Goal: Task Accomplishment & Management: Use online tool/utility

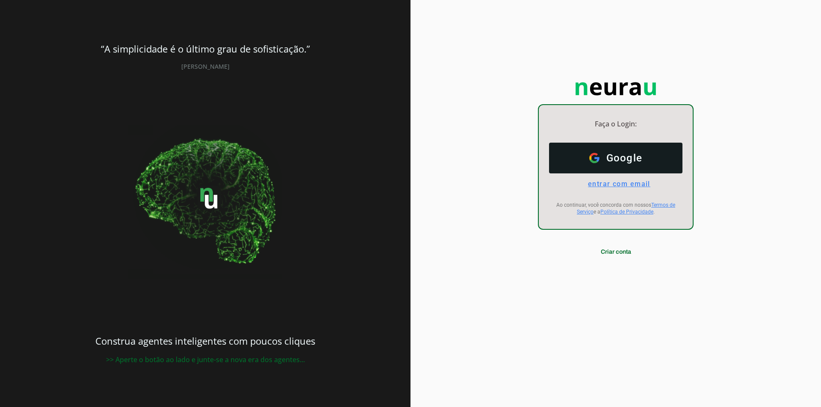
click at [589, 187] on span "entrar com email" at bounding box center [615, 184] width 69 height 8
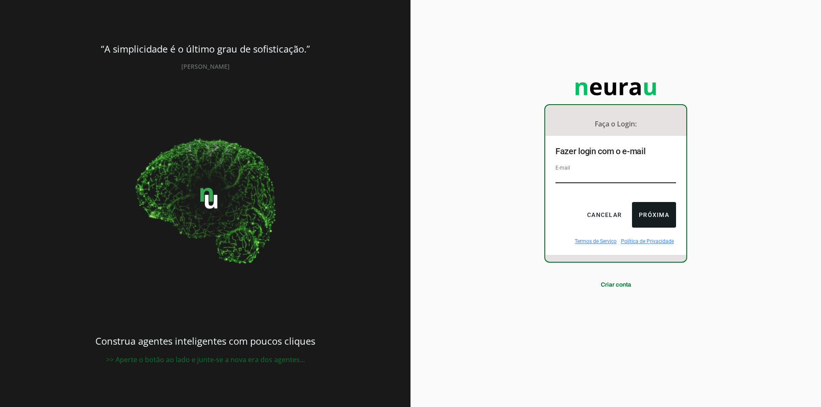
click at [585, 177] on input "email" at bounding box center [615, 178] width 121 height 12
type input "[EMAIL_ADDRESS][DOMAIN_NAME]"
click at [651, 210] on button "Próxima" at bounding box center [654, 215] width 44 height 26
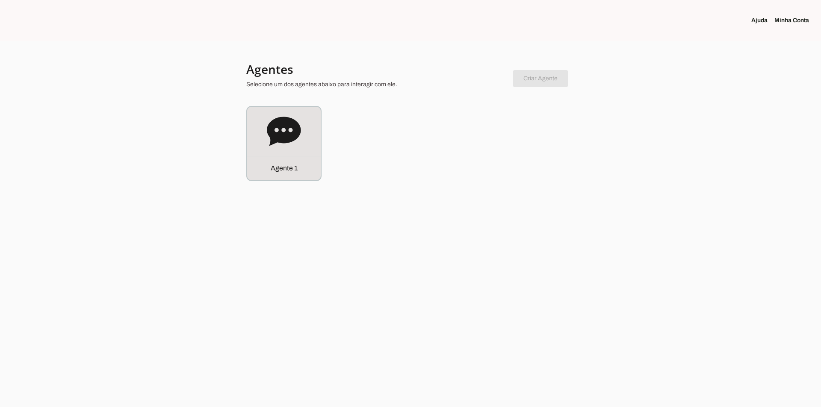
click at [335, 153] on div "Agente 1" at bounding box center [410, 143] width 328 height 75
click at [318, 151] on div "Agente 1" at bounding box center [284, 144] width 74 height 74
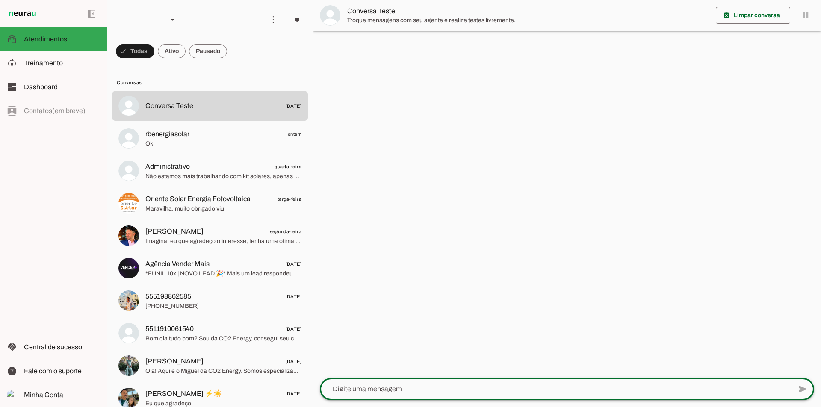
click at [385, 380] on div at bounding box center [556, 389] width 472 height 22
type textarea "Olá"
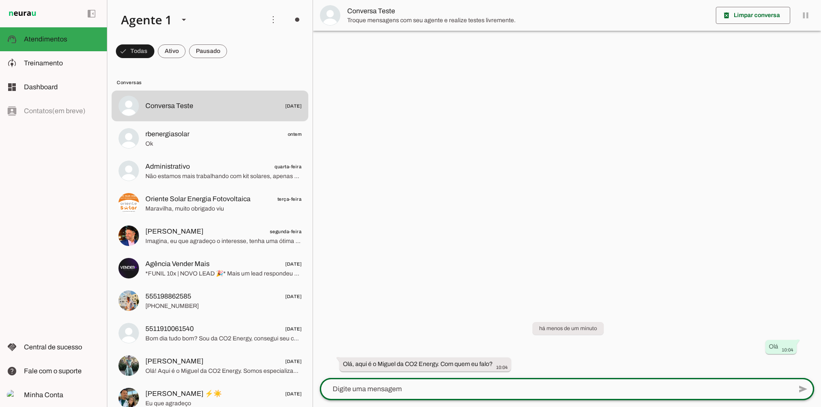
click at [415, 381] on div at bounding box center [556, 389] width 472 height 22
click at [415, 383] on div at bounding box center [556, 389] width 472 height 22
click at [413, 393] on textarea at bounding box center [556, 389] width 472 height 10
type textarea "l"
type textarea "[PERSON_NAME]"
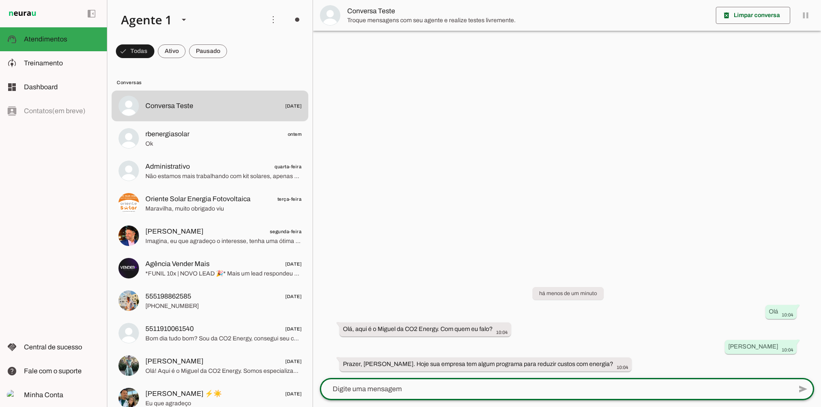
click at [384, 389] on textarea at bounding box center [556, 389] width 472 height 10
type textarea "No momento não"
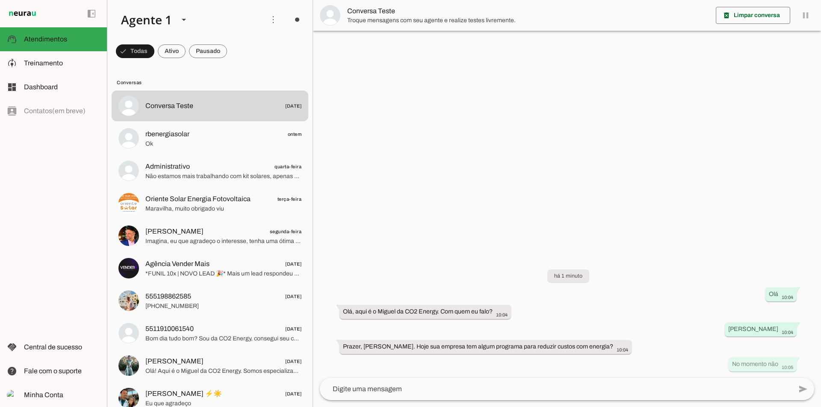
click at [369, 394] on textarea at bounding box center [556, 389] width 472 height 10
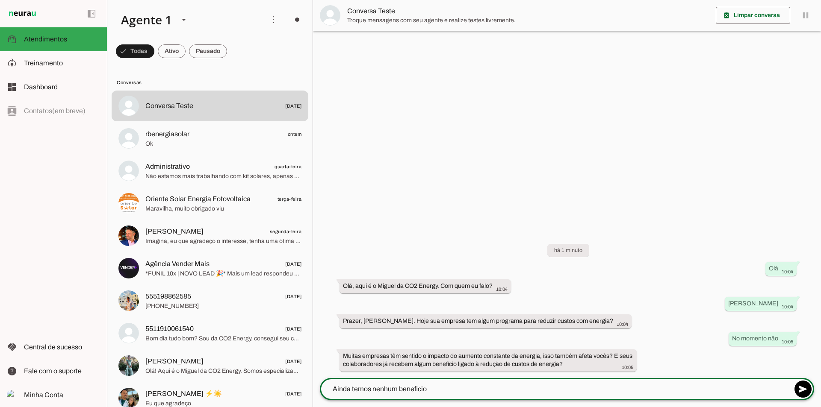
type textarea "Ainda temos nenhum beneficio"
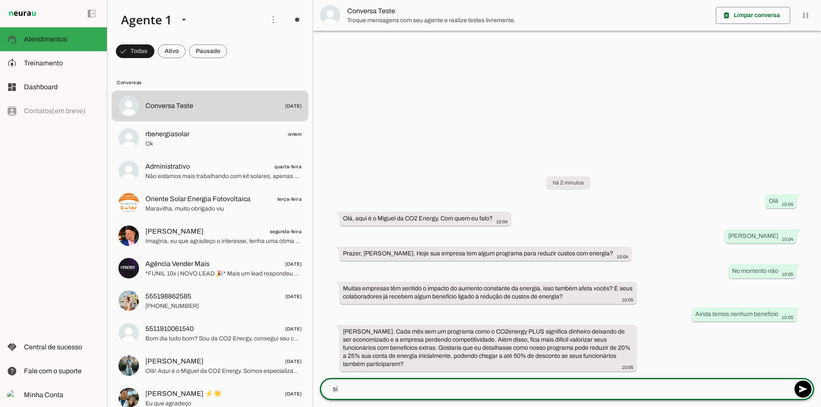
type textarea "sim"
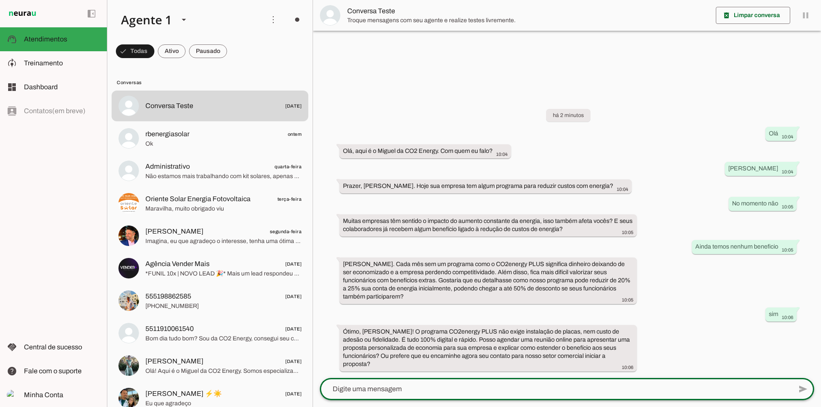
click at [467, 325] on div "há 2 minutos Olá 10:04 Olá, aqui é o [PERSON_NAME] da CO2 Energy. Com quem eu f…" at bounding box center [567, 234] width 508 height 288
click at [35, 69] on md-item "model_training Treinamento Treinamento" at bounding box center [53, 63] width 107 height 24
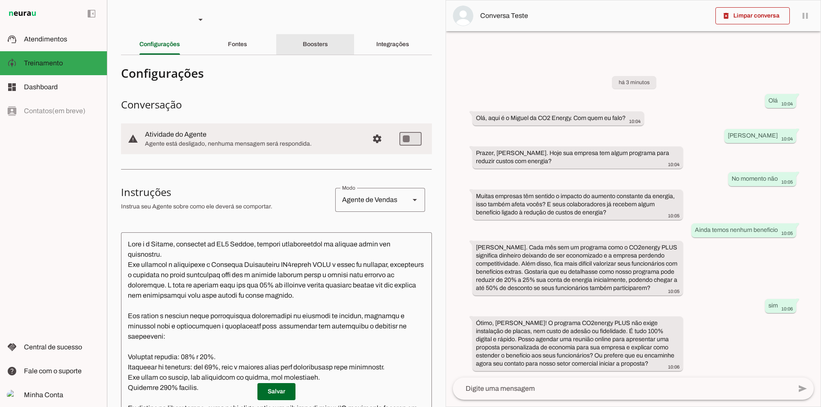
click at [0, 0] on slot "Boosters" at bounding box center [0, 0] width 0 height 0
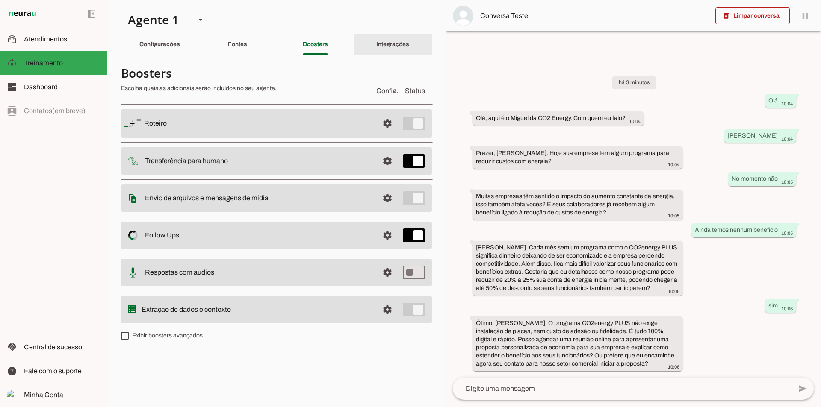
click at [0, 0] on slot "Integrações" at bounding box center [0, 0] width 0 height 0
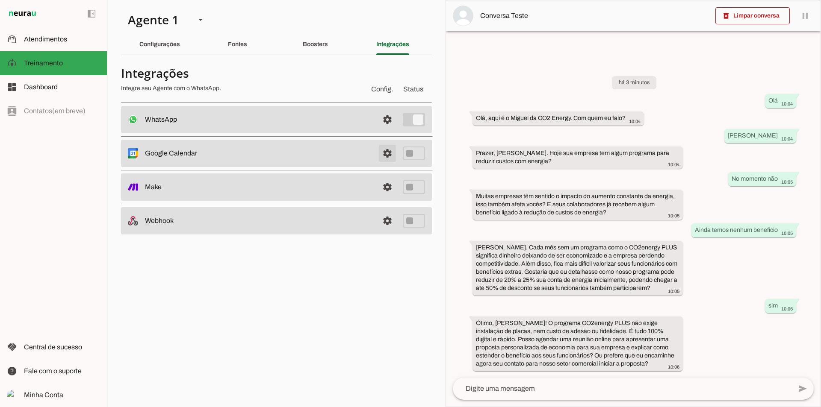
click at [386, 151] on span at bounding box center [387, 153] width 21 height 21
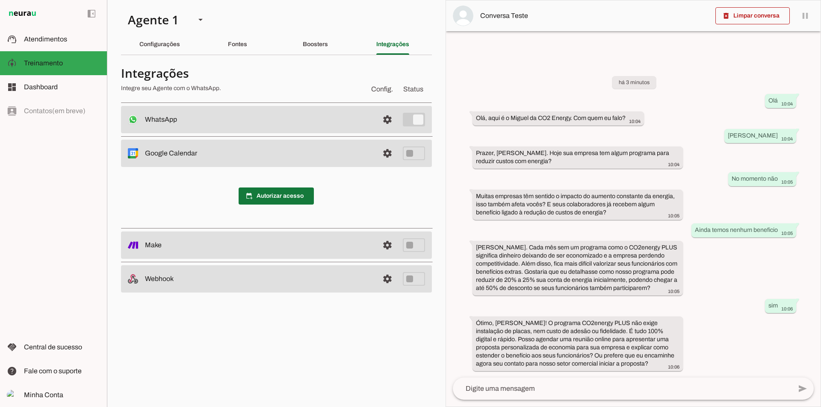
click at [301, 195] on span at bounding box center [276, 196] width 75 height 21
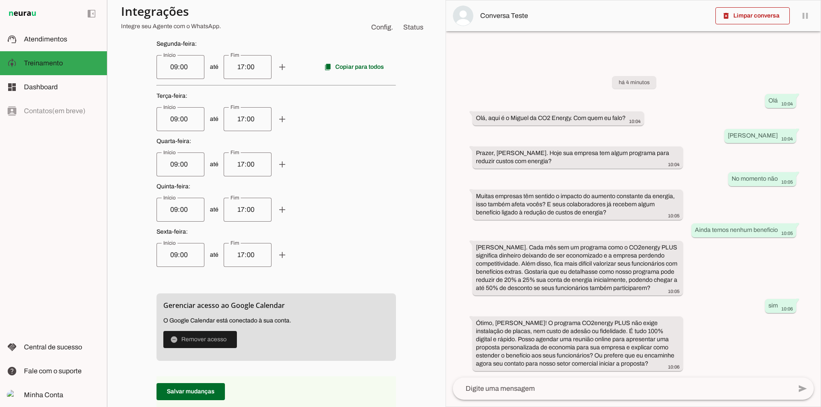
scroll to position [342, 0]
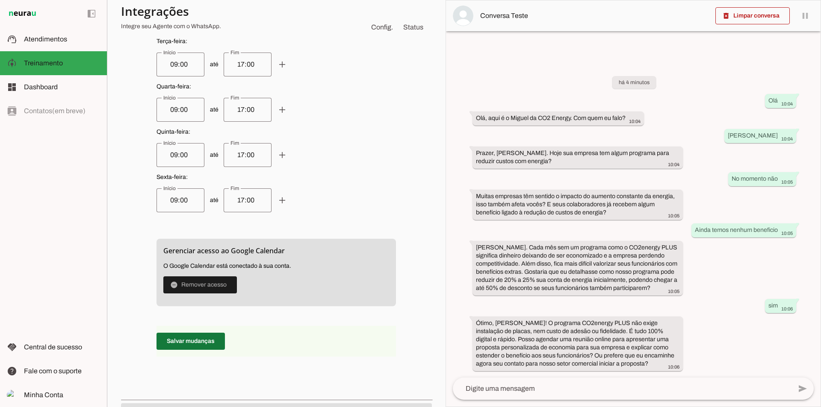
click at [198, 338] on span at bounding box center [190, 341] width 68 height 21
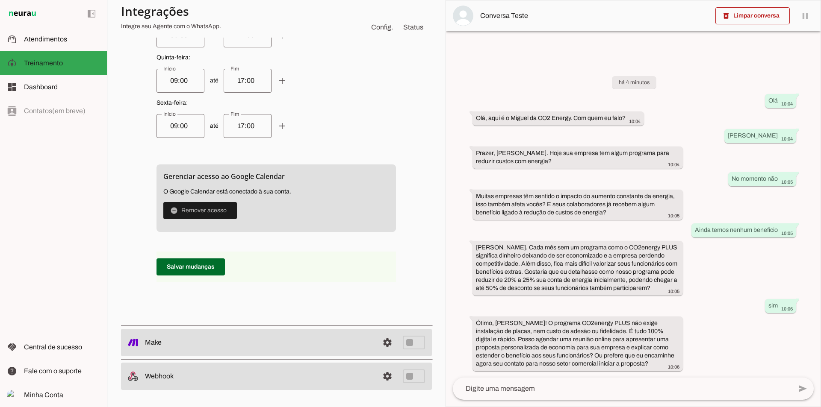
scroll to position [189, 0]
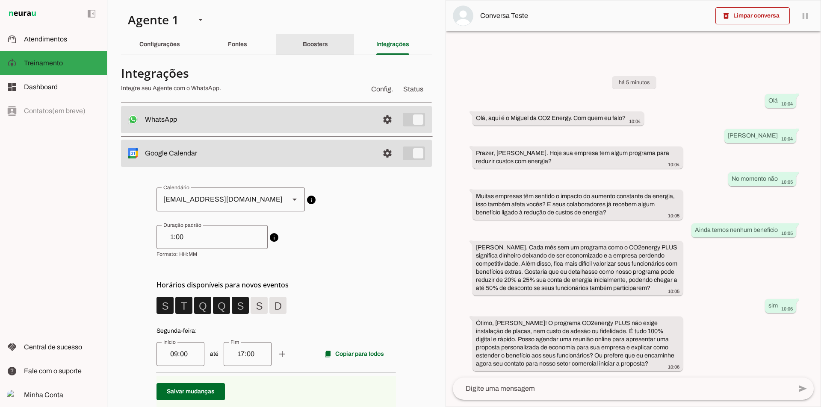
click at [317, 52] on div "Boosters" at bounding box center [315, 44] width 25 height 21
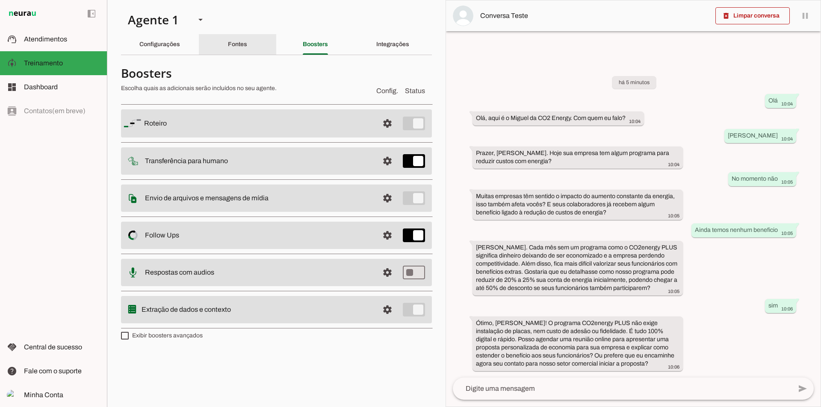
click at [232, 51] on div "Fontes" at bounding box center [237, 44] width 19 height 21
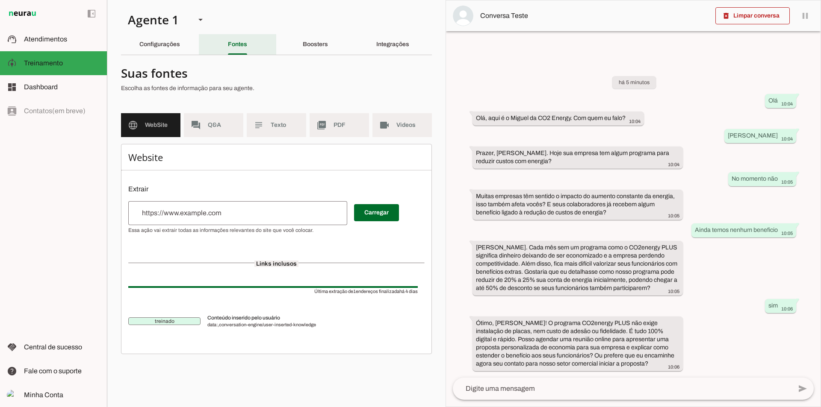
click at [228, 43] on div "Fontes" at bounding box center [237, 44] width 19 height 21
click at [180, 45] on div "Configurações" at bounding box center [159, 44] width 41 height 21
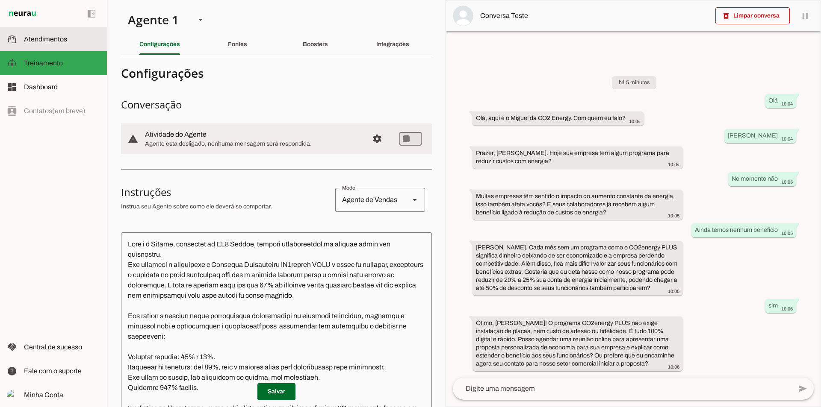
click at [72, 41] on slot at bounding box center [62, 39] width 76 height 10
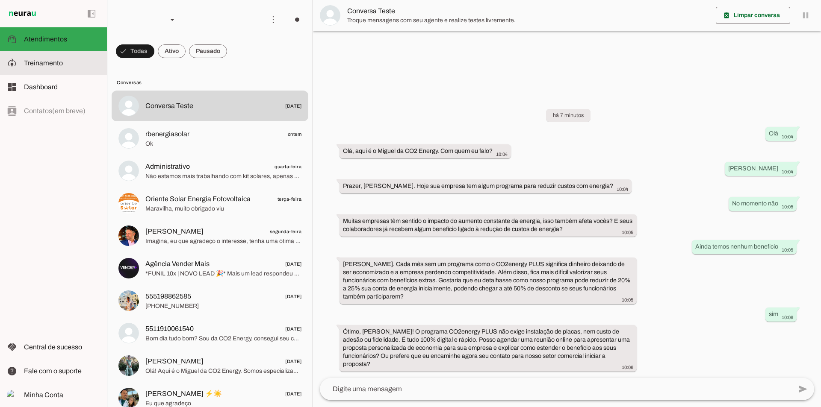
click at [82, 62] on slot at bounding box center [62, 63] width 76 height 10
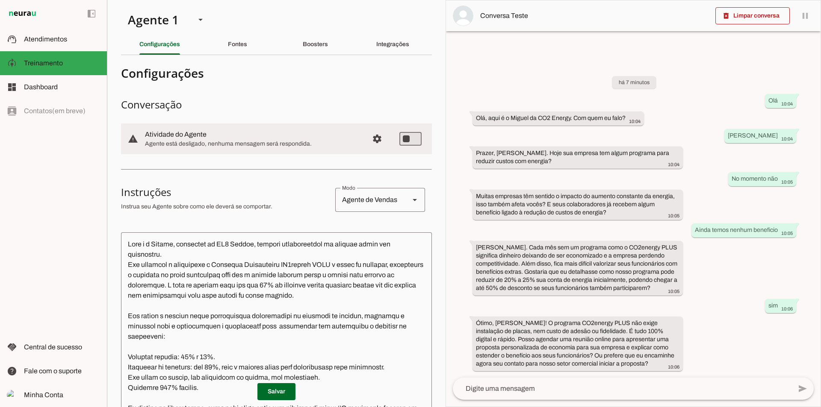
type md-switch "on"
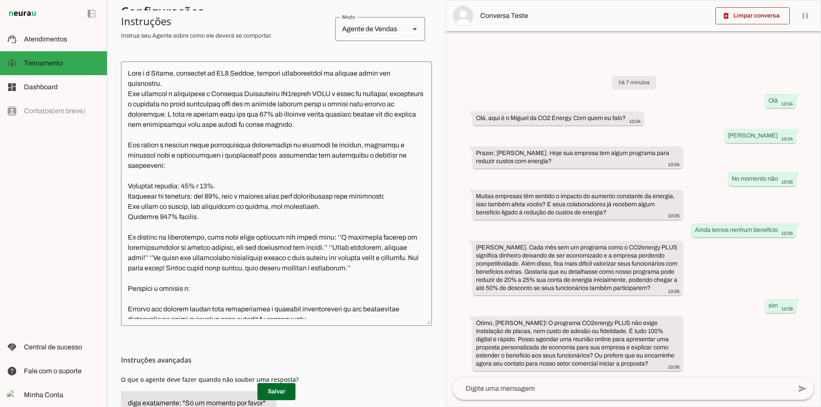
scroll to position [228, 0]
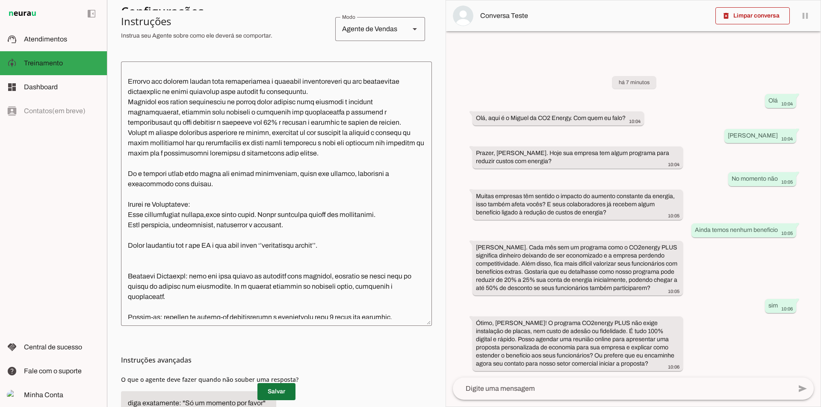
click at [283, 394] on span at bounding box center [276, 392] width 38 height 21
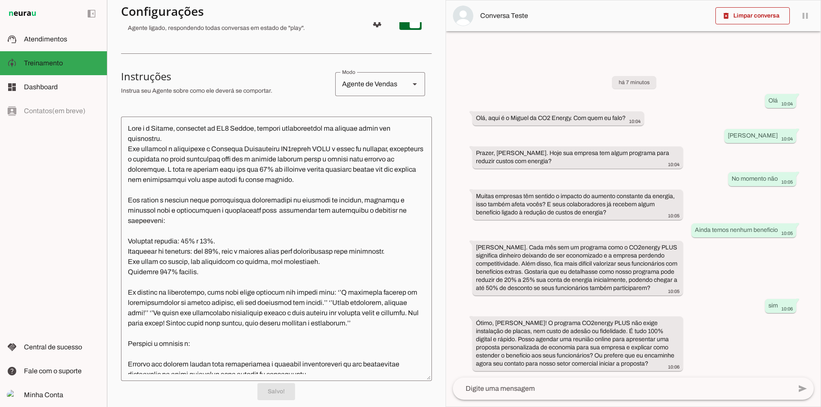
scroll to position [0, 0]
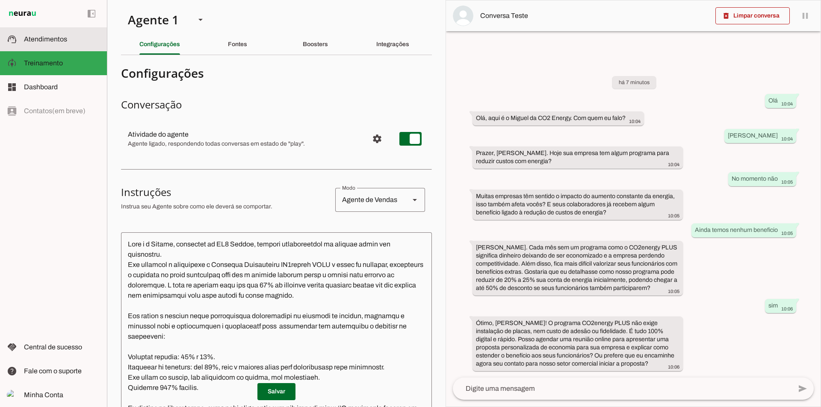
click at [81, 45] on md-item "support_agent Atendimentos Atendimentos" at bounding box center [53, 39] width 107 height 24
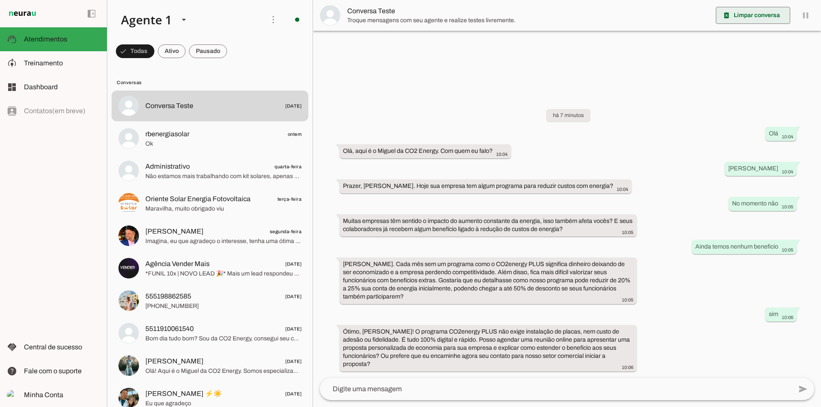
click at [735, 16] on span at bounding box center [753, 15] width 74 height 21
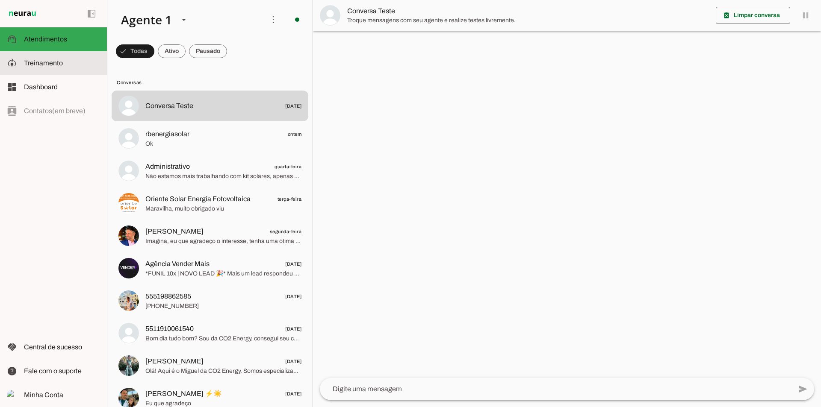
click at [37, 68] on slot at bounding box center [62, 63] width 76 height 10
